Goal: Use online tool/utility: Utilize a website feature to perform a specific function

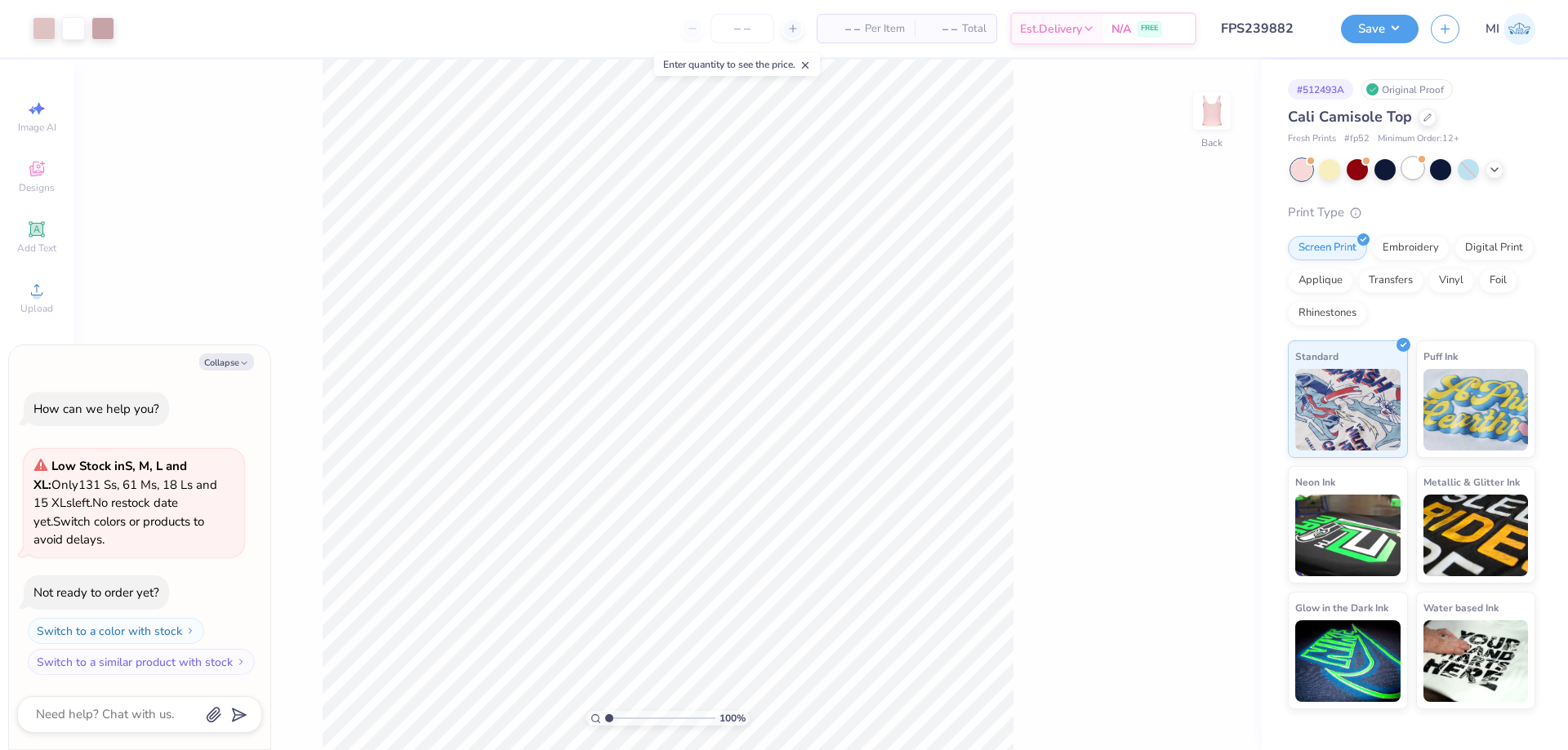
click at [1422, 163] on span at bounding box center [1421, 159] width 9 height 9
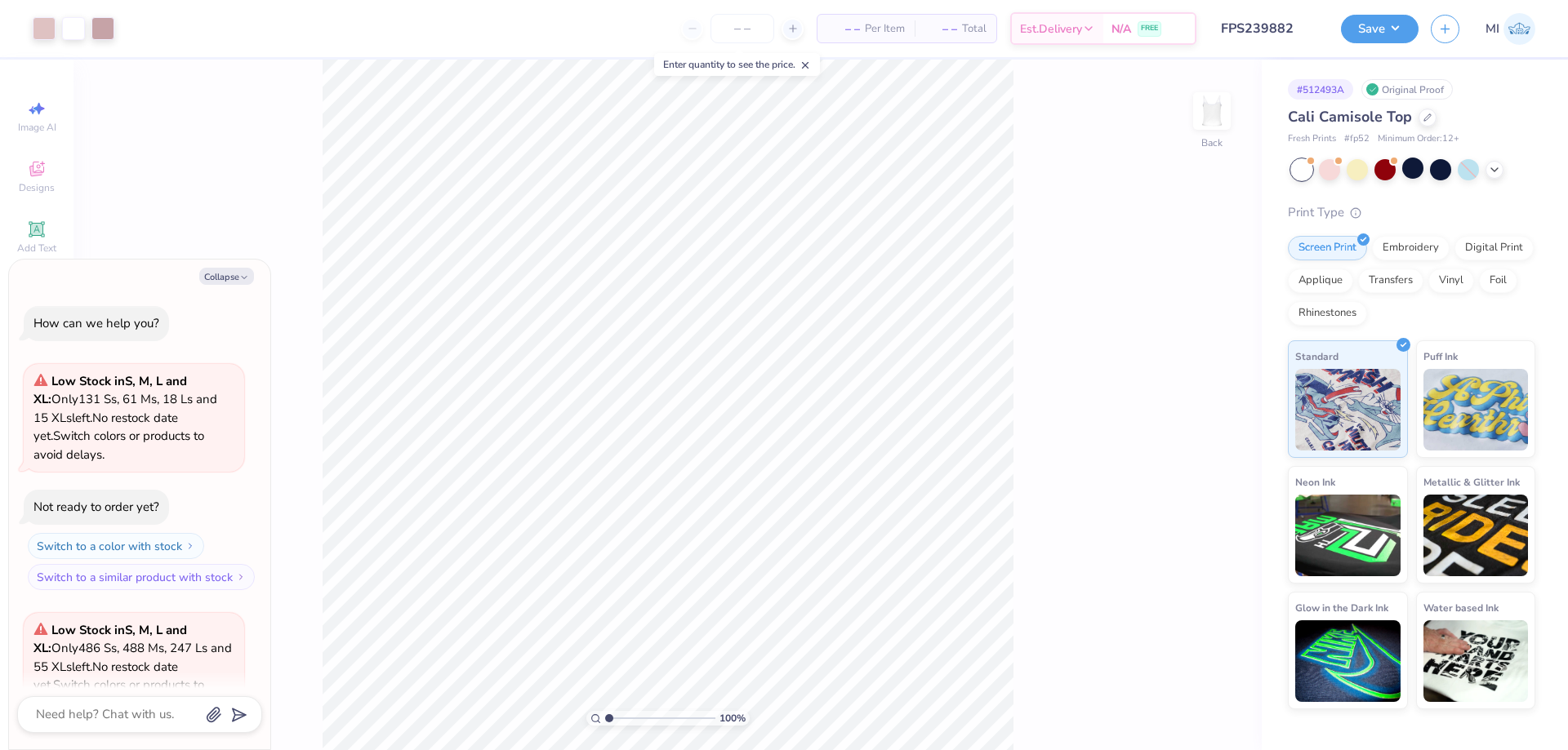
scroll to position [164, 0]
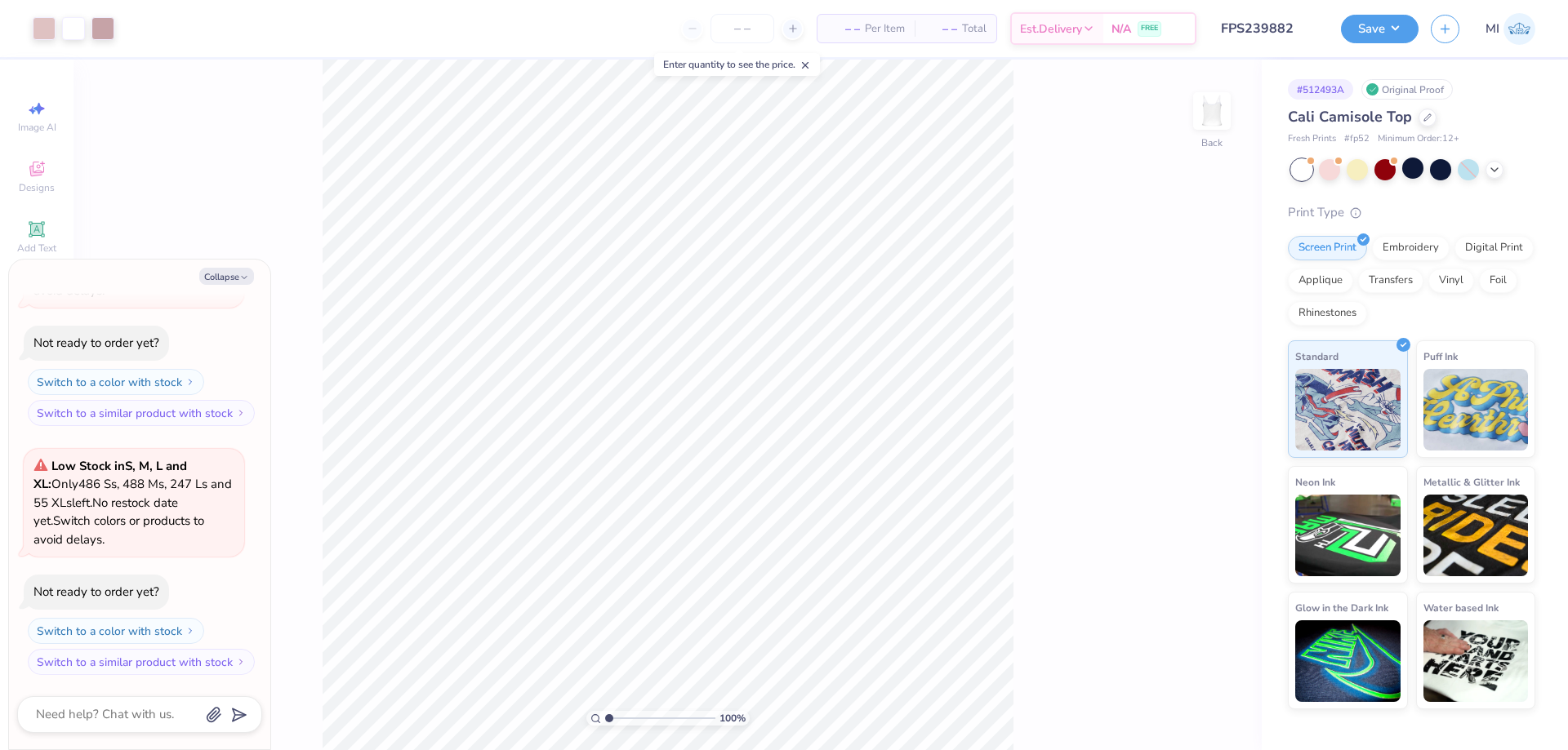
type textarea "x"
click at [1206, 350] on input "3.88" at bounding box center [1201, 342] width 59 height 23
click at [1205, 350] on input "3.88" at bounding box center [1201, 342] width 59 height 23
type input "3"
click at [1204, 350] on input "3" at bounding box center [1201, 342] width 59 height 23
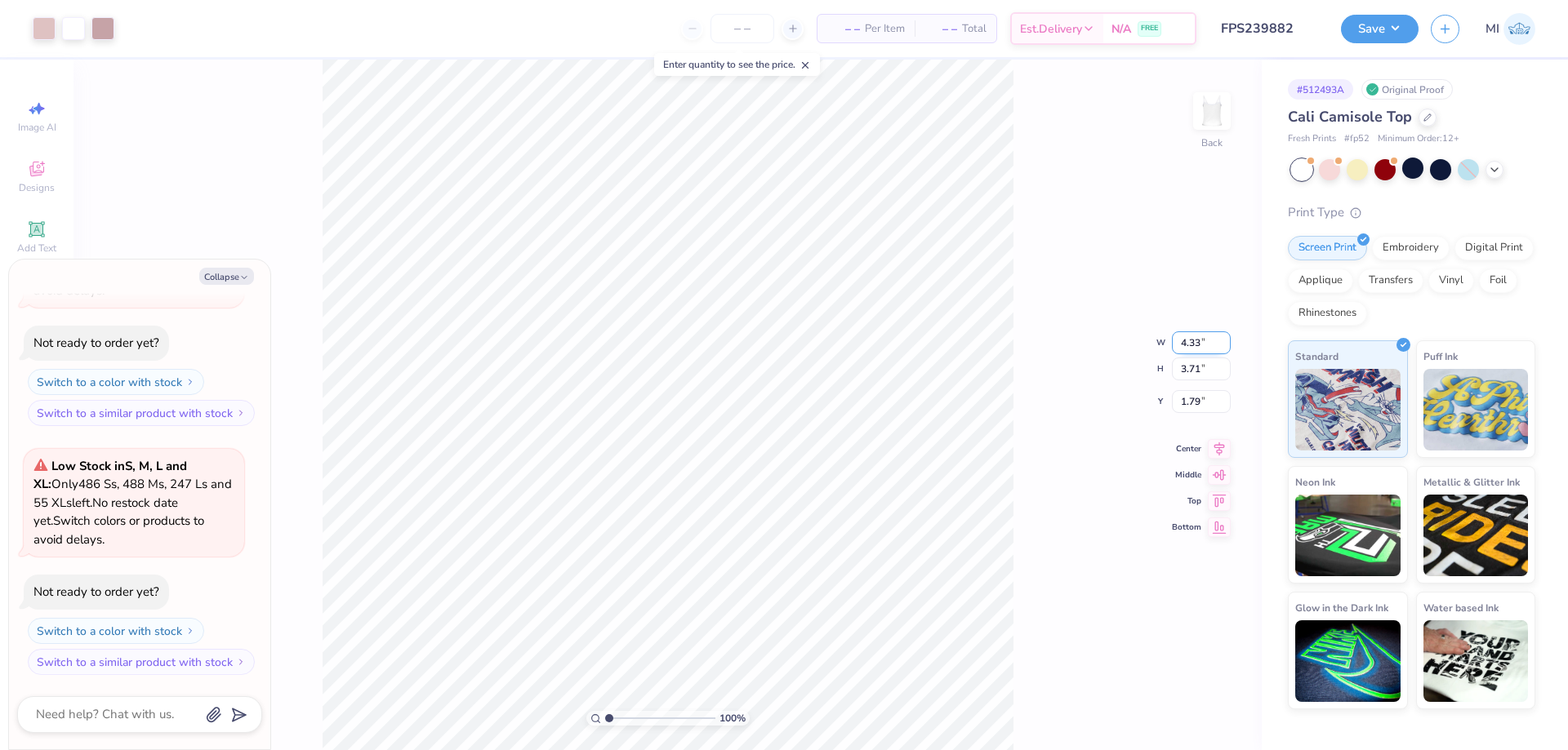
type input "4.33"
type textarea "x"
type input "4.14"
click at [1204, 388] on input "1.58" at bounding box center [1201, 388] width 59 height 23
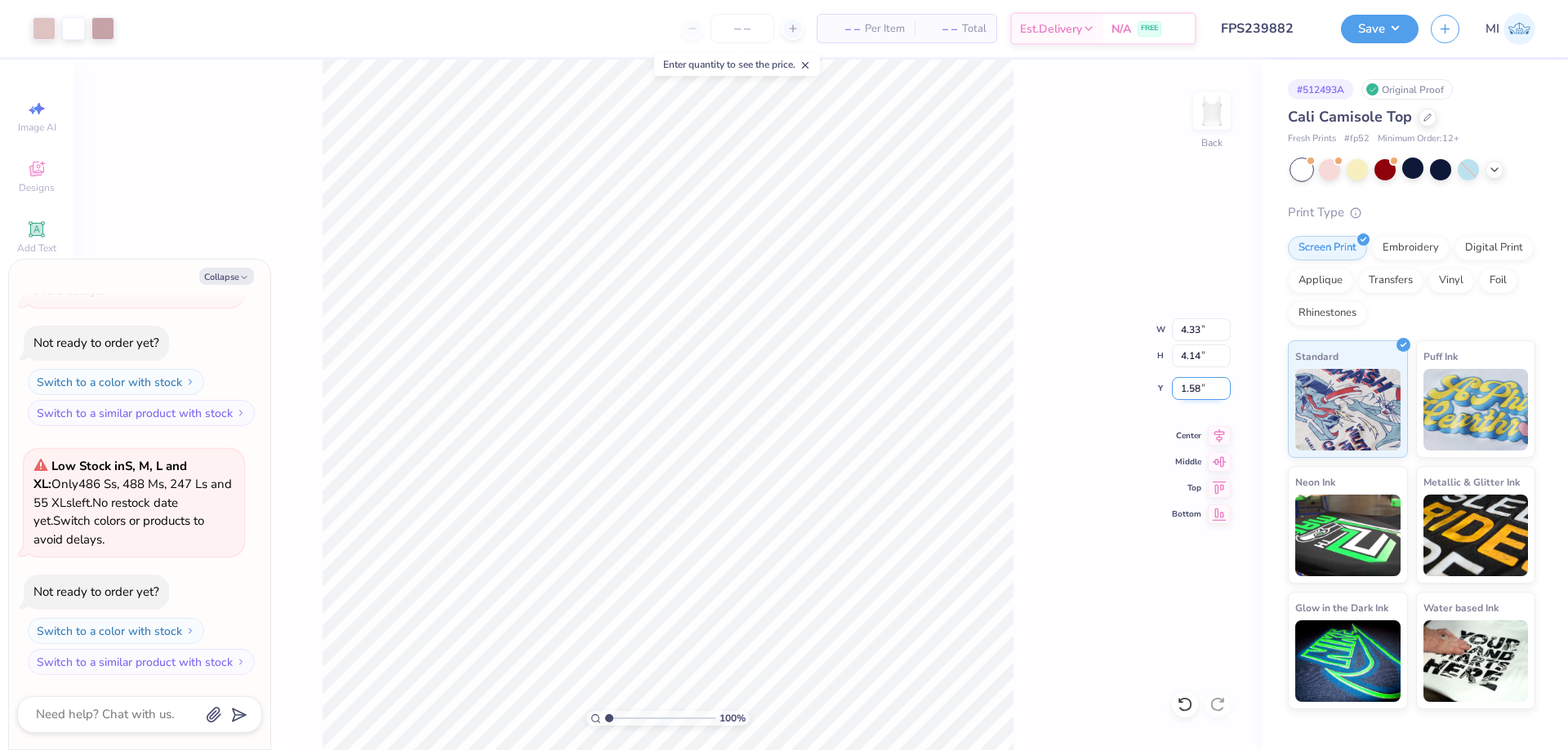
click at [1204, 388] on input "1.58" at bounding box center [1201, 388] width 59 height 23
type input "2"
type textarea "x"
drag, startPoint x: 1210, startPoint y: 388, endPoint x: 1189, endPoint y: 388, distance: 21.0
click at [1189, 388] on input "2.00" at bounding box center [1201, 388] width 59 height 23
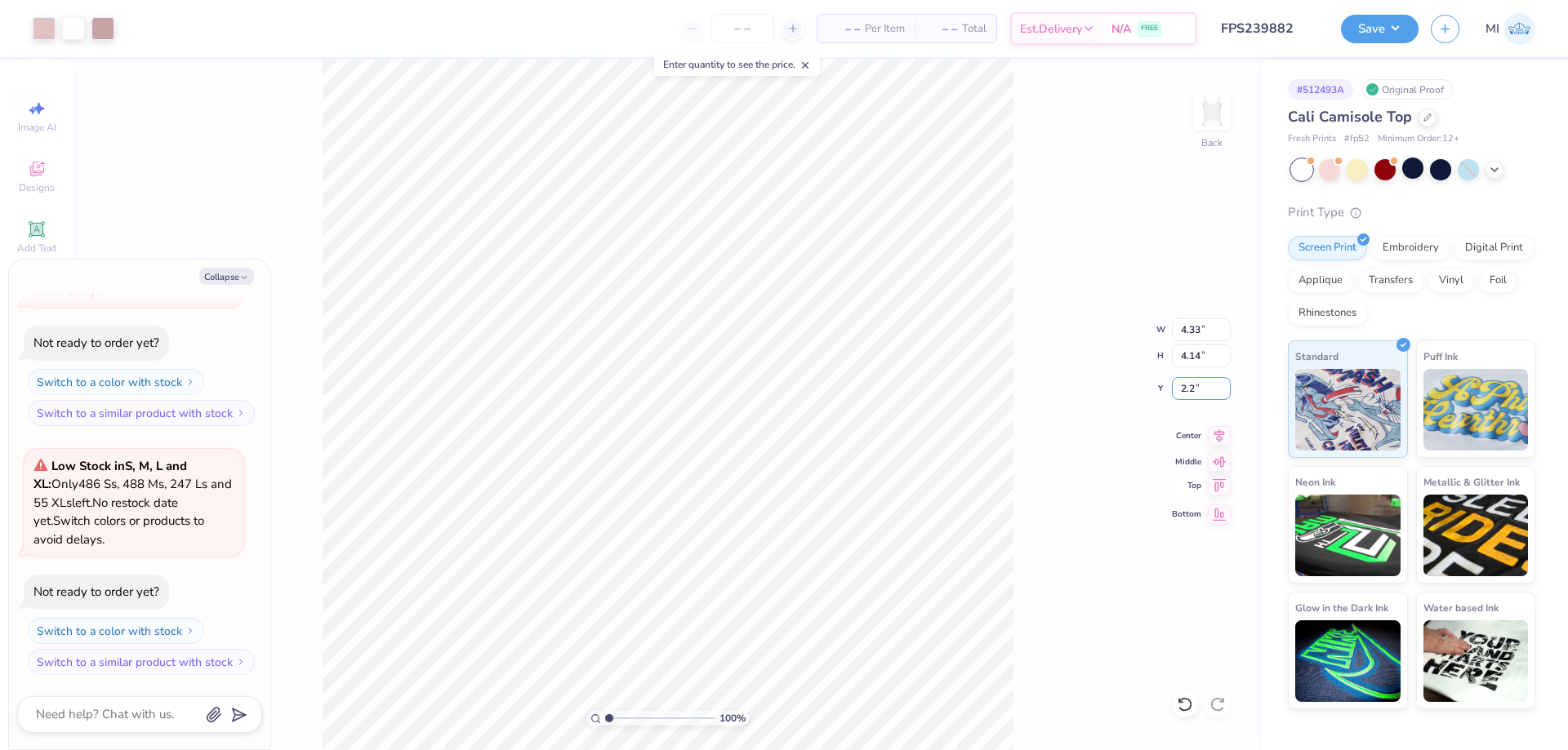
type input "2"
type input "2.27"
click at [1383, 22] on button "Save" at bounding box center [1380, 25] width 77 height 28
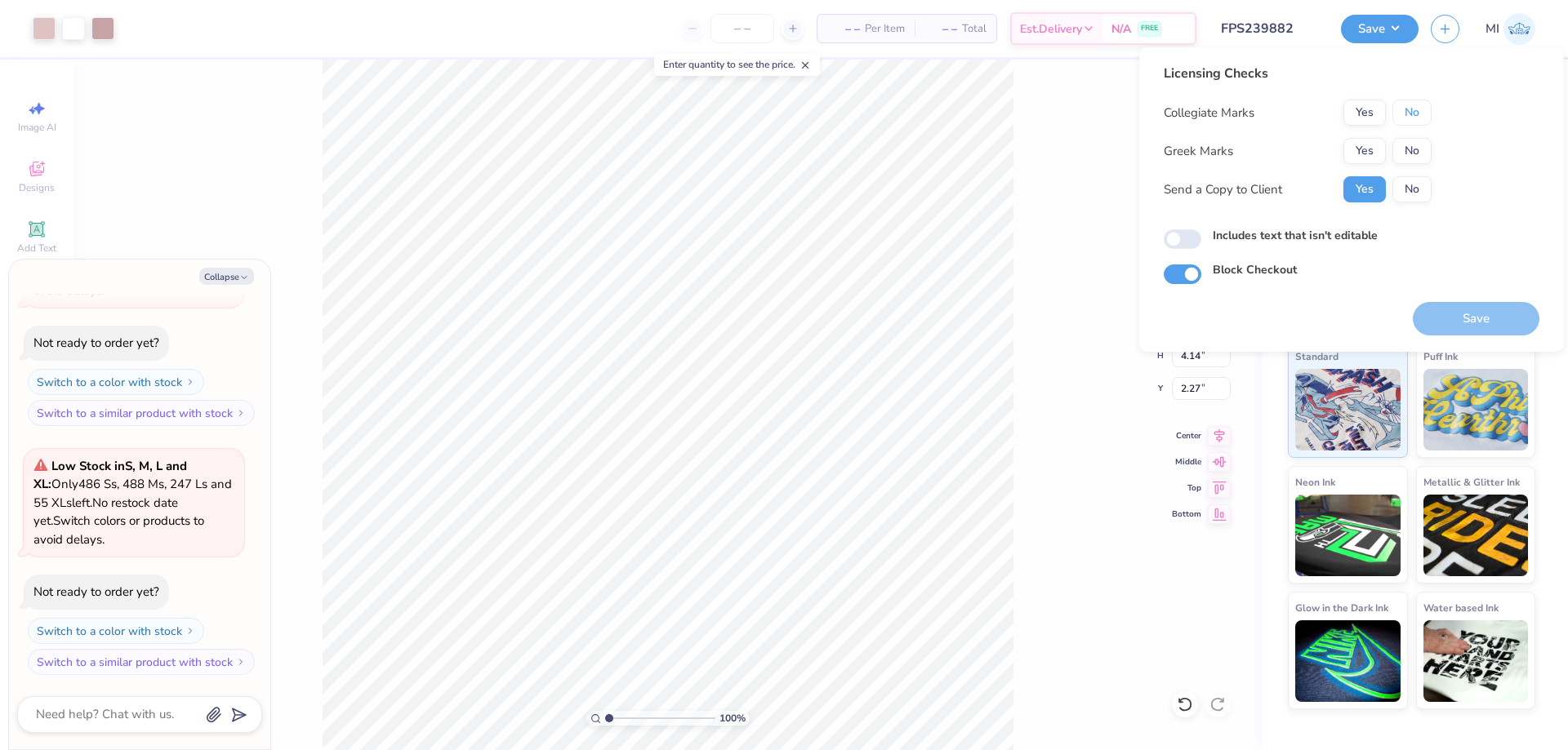
drag, startPoint x: 1413, startPoint y: 113, endPoint x: 1368, endPoint y: 137, distance: 51.0
click at [1412, 113] on button "No" at bounding box center [1412, 113] width 39 height 26
click at [1365, 139] on button "Yes" at bounding box center [1364, 151] width 42 height 26
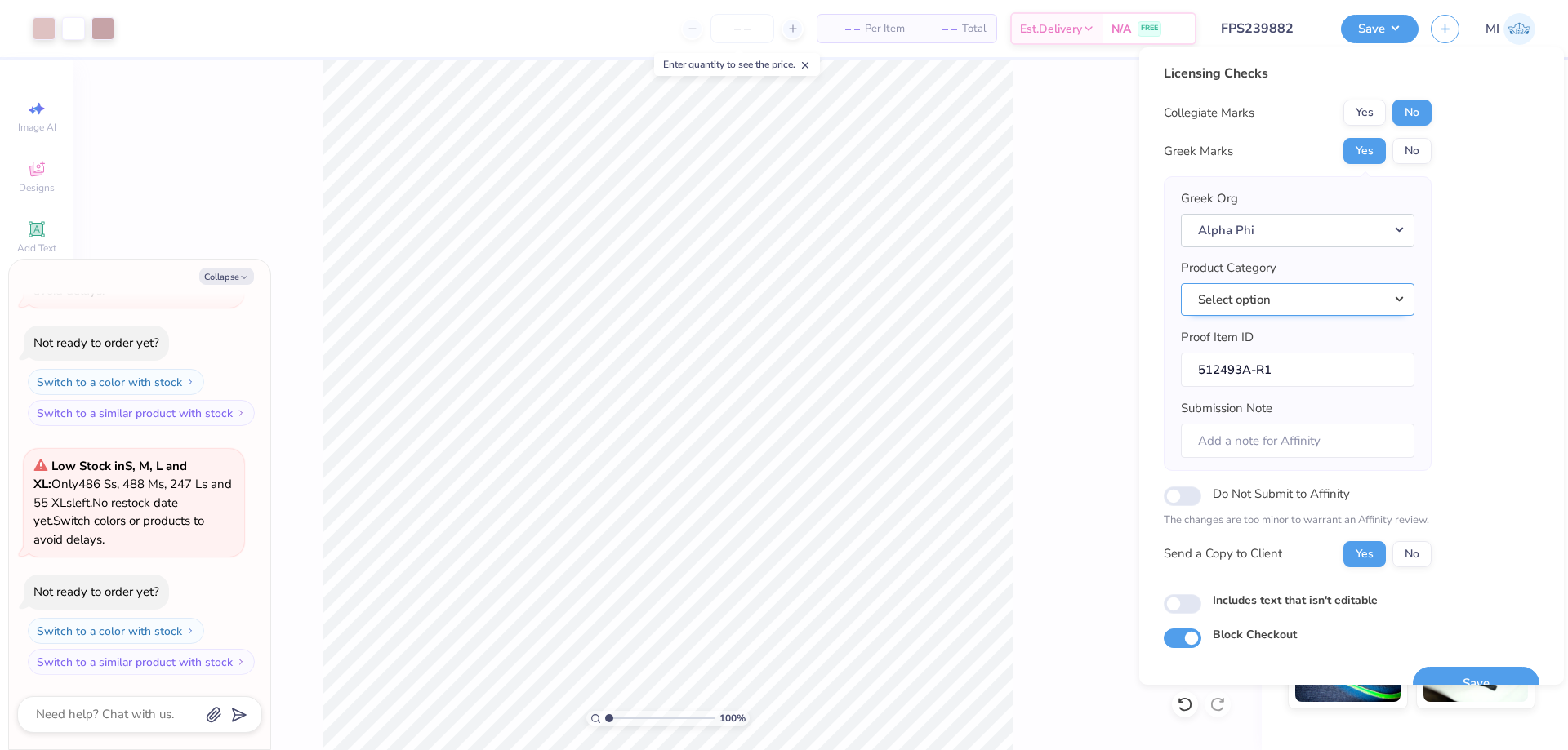
click at [1347, 305] on button "Select option" at bounding box center [1297, 300] width 233 height 33
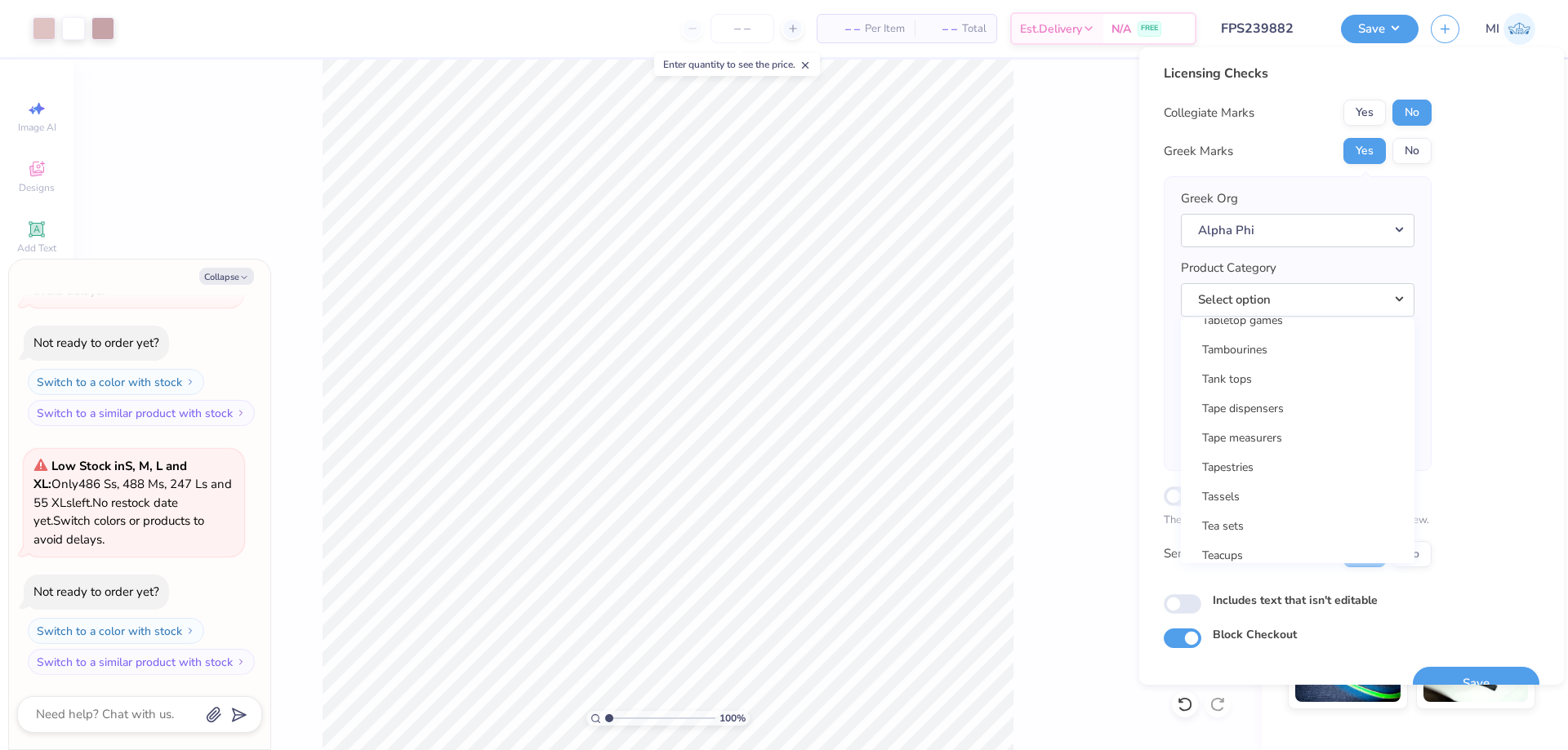
scroll to position [26379, 0]
click at [1280, 381] on link "Tank tops" at bounding box center [1297, 383] width 221 height 26
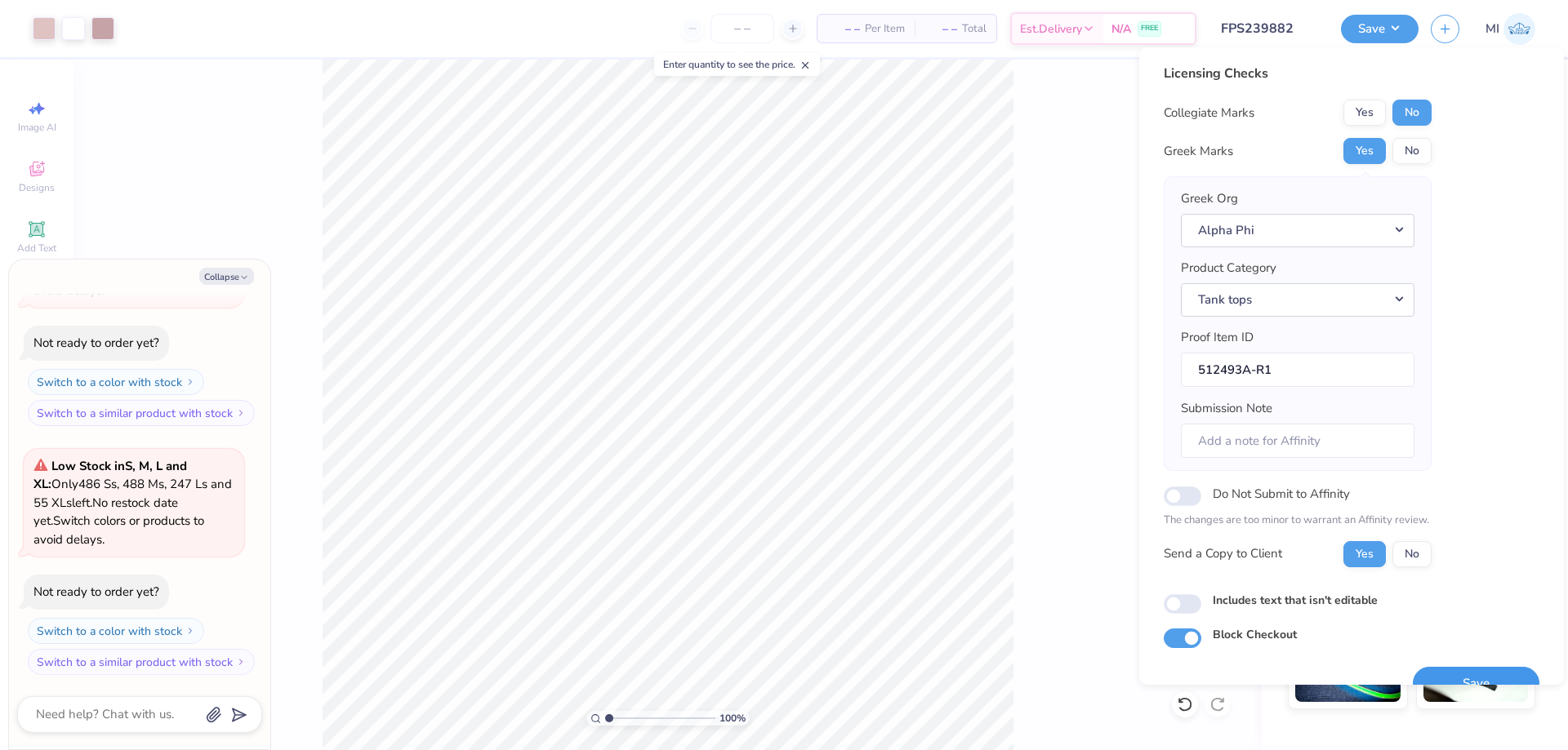
click at [1484, 672] on button "Save" at bounding box center [1476, 683] width 126 height 33
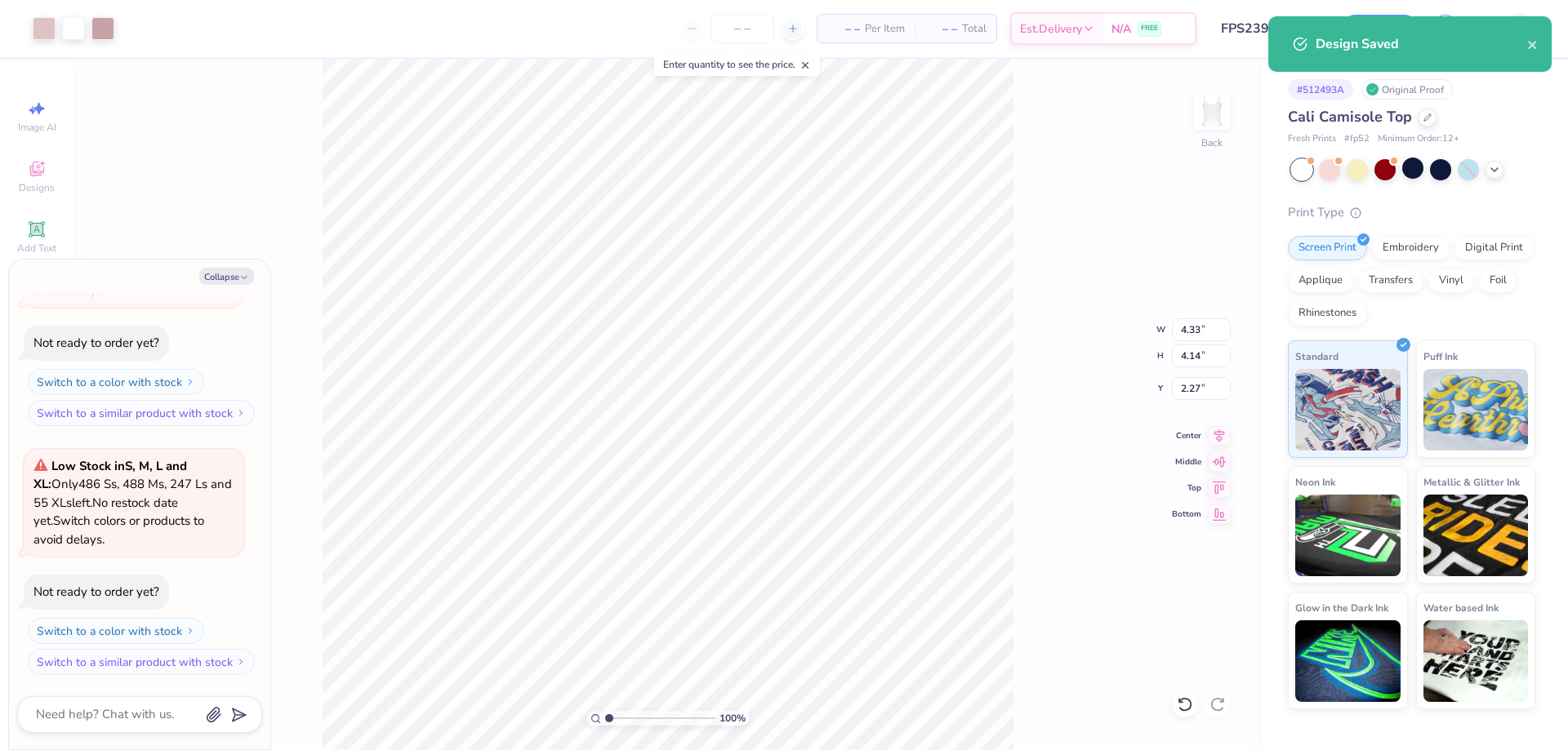
type textarea "x"
